Goal: Task Accomplishment & Management: Complete application form

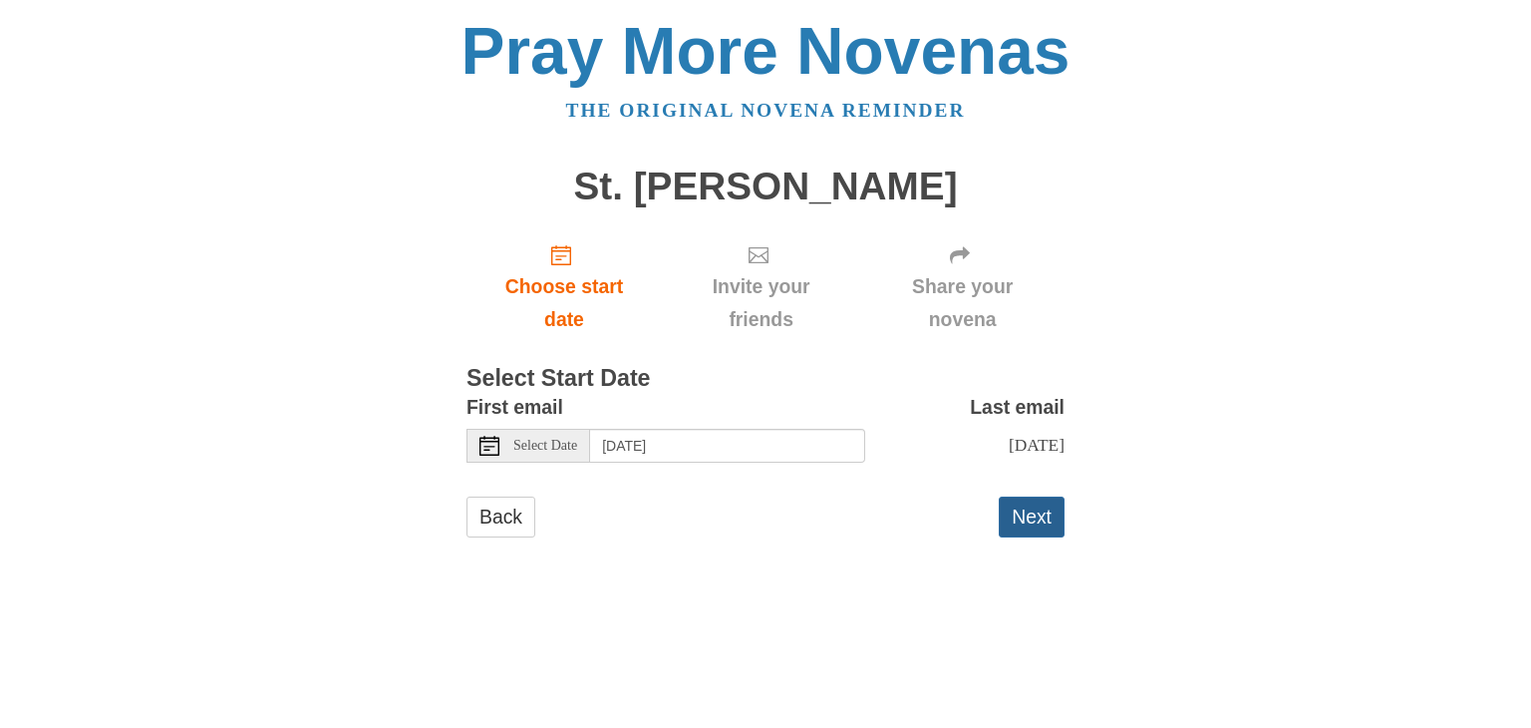
click at [1049, 531] on button "Next" at bounding box center [1032, 516] width 66 height 41
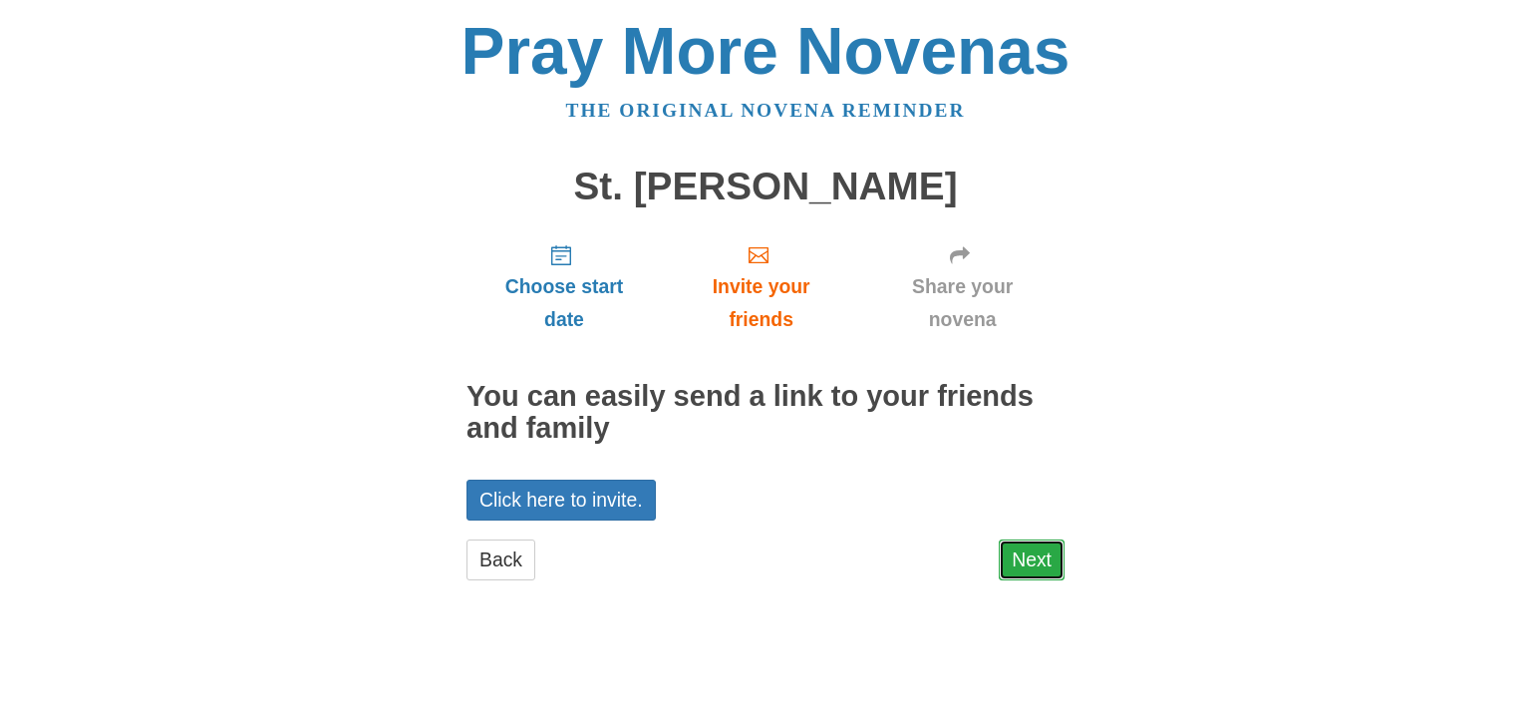
click at [1033, 564] on link "Next" at bounding box center [1032, 559] width 66 height 41
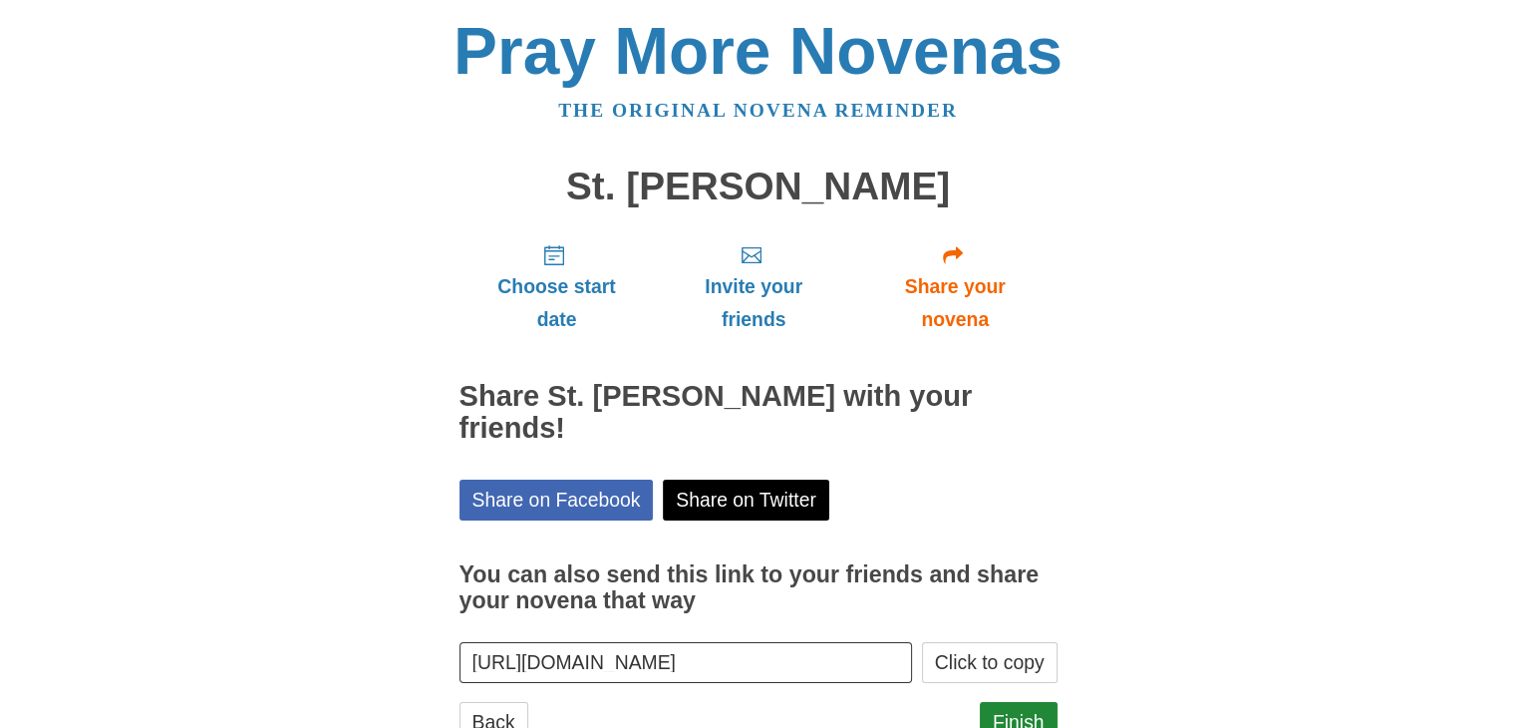
scroll to position [40, 0]
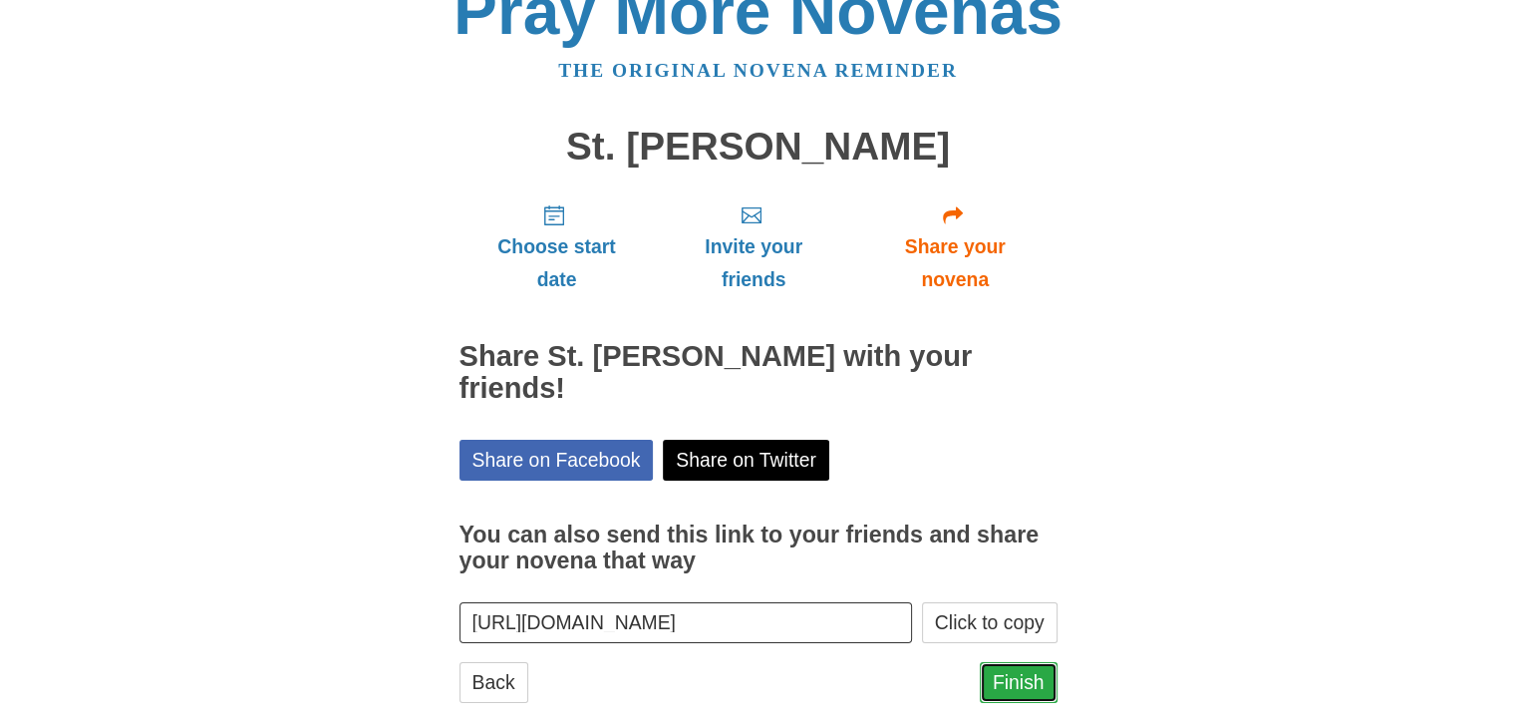
click at [1028, 662] on link "Finish" at bounding box center [1019, 682] width 78 height 41
